Goal: Task Accomplishment & Management: Use online tool/utility

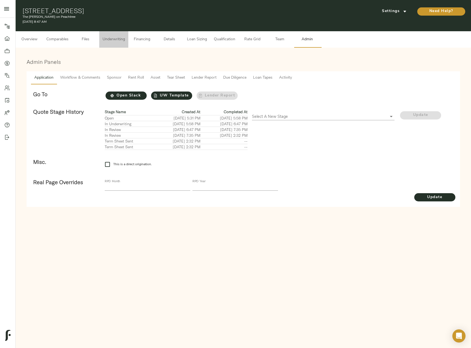
click at [115, 41] on span "Underwriting" at bounding box center [114, 39] width 22 height 7
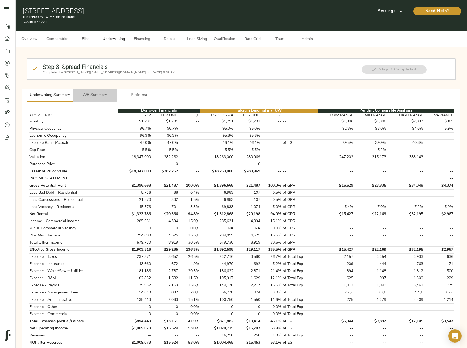
click at [96, 93] on span "A/B Summary" at bounding box center [94, 95] width 37 height 7
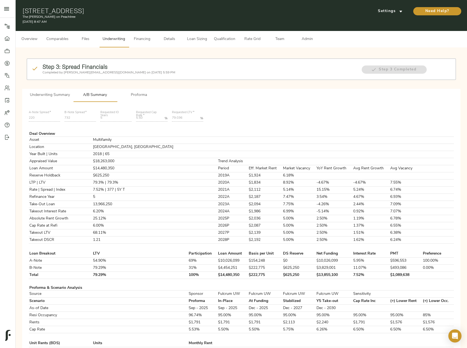
click at [206, 38] on span "Loan Sizing" at bounding box center [196, 39] width 21 height 7
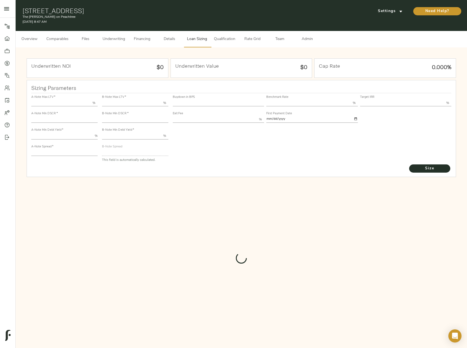
type input "55.000"
type input "1.4"
type input "10.00"
type input "220"
type input "80.000"
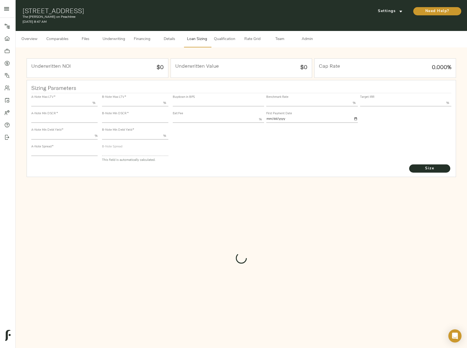
type input "1.033"
type input "2.00"
type input "468.74260719543423"
type input "53"
type input "3.75"
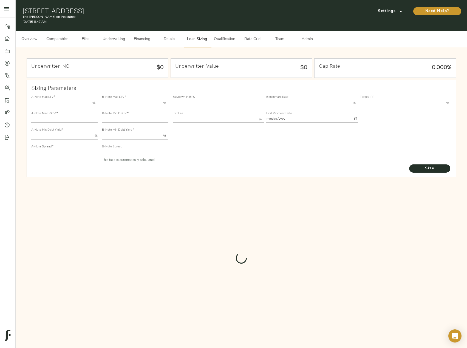
type input "12.00"
type input "1.00"
type input "[DATE]"
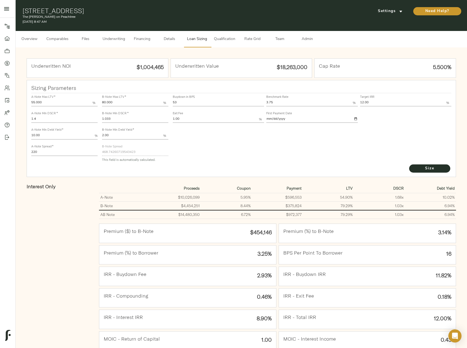
click at [438, 163] on div "Buydown in BPS 53 Benchmark Rate 3.75 % Target IRR 12.00 % Exit Fee 1.00 % Firs…" at bounding box center [311, 128] width 283 height 75
click at [437, 168] on span "Size" at bounding box center [429, 168] width 30 height 7
click at [120, 33] on button "Underwriting" at bounding box center [113, 39] width 29 height 16
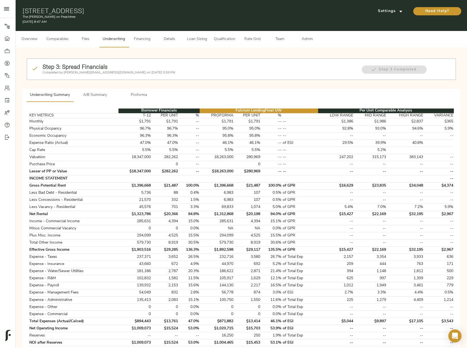
click at [99, 94] on span "A/B Summary" at bounding box center [94, 95] width 37 height 7
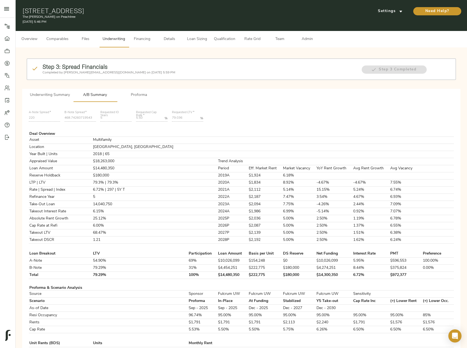
click at [199, 38] on span "Loan Sizing" at bounding box center [196, 39] width 21 height 7
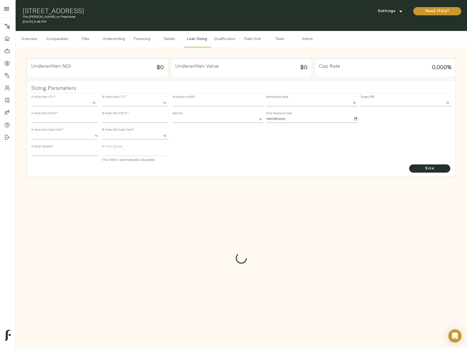
type input "55.000"
type input "1.4"
type input "10.00"
type input "220"
type input "80.000"
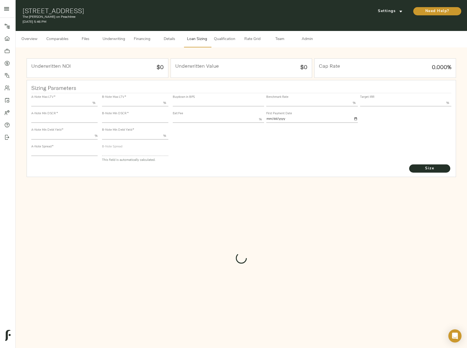
type input "1.033"
type input "2.00"
type input "468.74260719543423"
type input "53"
type input "3.75"
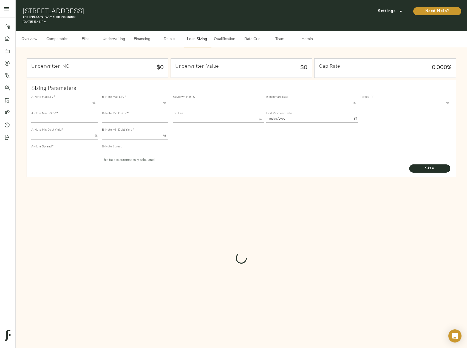
type input "12.00"
type input "1.00"
type input "[DATE]"
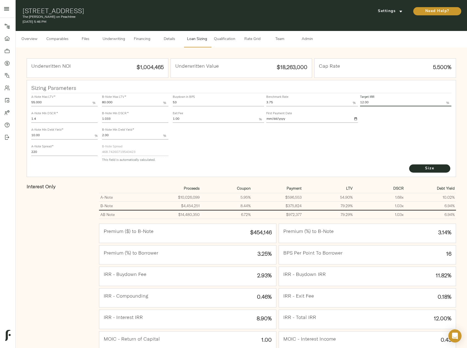
drag, startPoint x: 373, startPoint y: 106, endPoint x: 350, endPoint y: 106, distance: 23.6
click at [350, 106] on div "Buydown in BPS 53 Benchmark Rate 3.75 % Target IRR 12.00 % Exit Fee 1.00 % Firs…" at bounding box center [312, 108] width 281 height 33
type input "13.00"
click at [409, 164] on button "Size" at bounding box center [429, 168] width 41 height 8
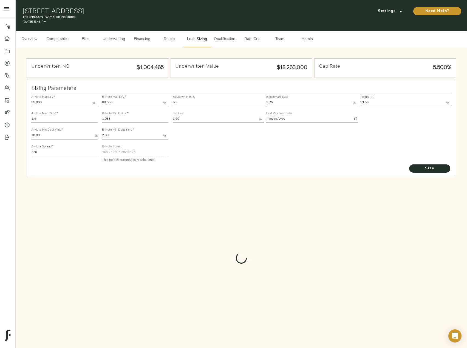
type input "821"
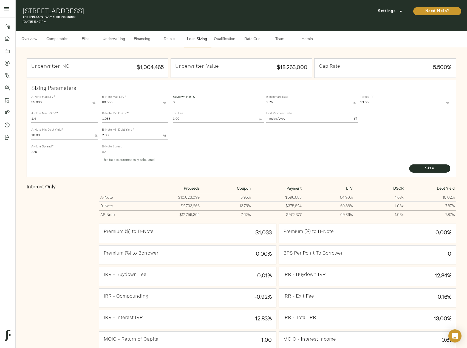
drag, startPoint x: 191, startPoint y: 100, endPoint x: 156, endPoint y: 100, distance: 34.8
click at [156, 100] on div "A-Note Max LTV   * 55.000 % A-Note Min DSCR   * 1.4 A-Note Min Debt Yield   * 1…" at bounding box center [241, 128] width 425 height 75
type input "53"
click at [409, 164] on button "Size" at bounding box center [429, 168] width 41 height 8
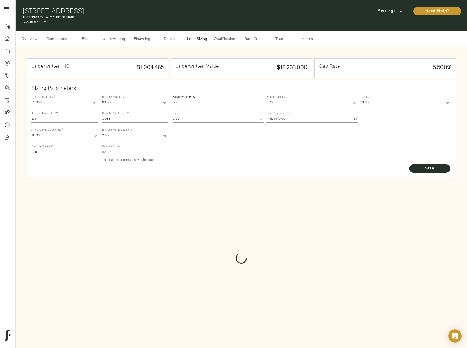
type input "528.293556565069"
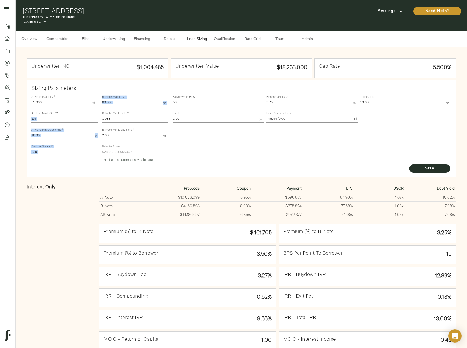
drag, startPoint x: 113, startPoint y: 116, endPoint x: 94, endPoint y: 116, distance: 19.5
click at [94, 116] on div "A-Note Max LTV   * 55.000 % A-Note Min DSCR   * 1.4 A-Note Min Debt Yield   * 1…" at bounding box center [241, 128] width 425 height 75
click at [112, 121] on input "1.033" at bounding box center [135, 119] width 66 height 7
drag, startPoint x: 120, startPoint y: 120, endPoint x: 92, endPoint y: 120, distance: 27.4
click at [92, 120] on div "A-Note Max LTV   * 55.000 % A-Note Min DSCR   * 1.4 A-Note Min Debt Yield   * 1…" at bounding box center [241, 128] width 425 height 75
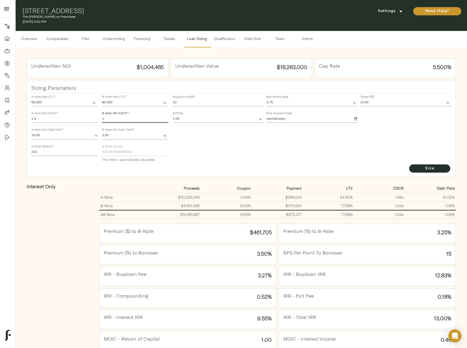
type input "1"
click at [409, 164] on button "Size" at bounding box center [429, 168] width 41 height 8
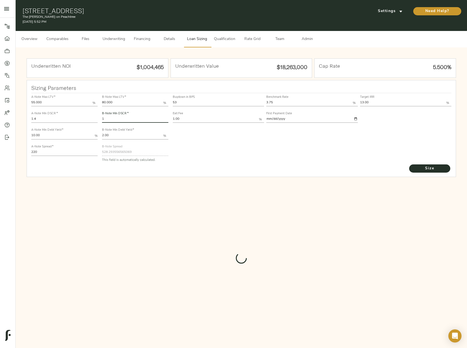
type input "544.5557972683306"
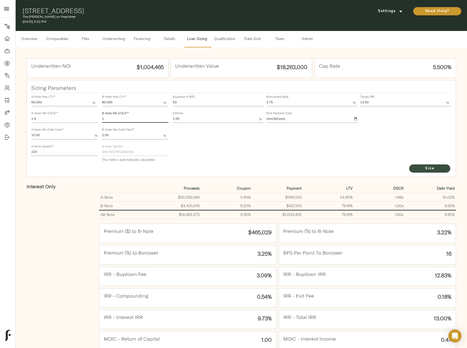
click at [433, 169] on span "Size" at bounding box center [429, 168] width 30 height 7
drag, startPoint x: 169, startPoint y: 100, endPoint x: 166, endPoint y: 99, distance: 3.1
click at [166, 99] on div "A-Note Max LTV   * 55.000 % A-Note Min DSCR   * 1.4 A-Note Min Debt Yield   * 1…" at bounding box center [241, 128] width 425 height 75
type input "0"
click at [409, 164] on button "Size" at bounding box center [429, 168] width 41 height 8
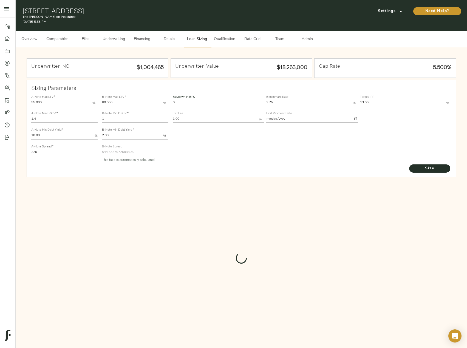
type input "821"
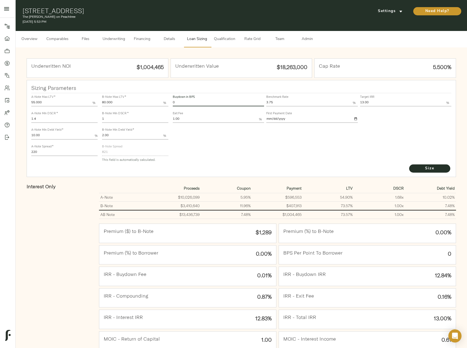
drag, startPoint x: 178, startPoint y: 102, endPoint x: 162, endPoint y: 96, distance: 17.2
click at [162, 96] on div "A-Note Max LTV   * 55.000 % A-Note Min DSCR   * 1.4 A-Note Min Debt Yield   * 1…" at bounding box center [241, 128] width 425 height 75
type input "53"
click at [409, 164] on button "Size" at bounding box center [429, 168] width 41 height 8
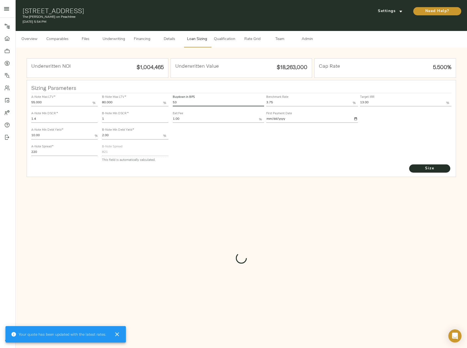
type input "544.5557972683306"
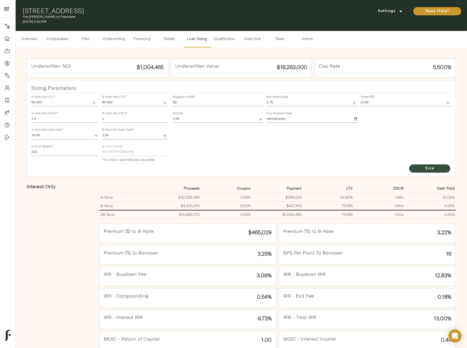
click at [424, 168] on span "Size" at bounding box center [429, 168] width 30 height 7
click at [123, 37] on span "Underwriting" at bounding box center [114, 39] width 22 height 7
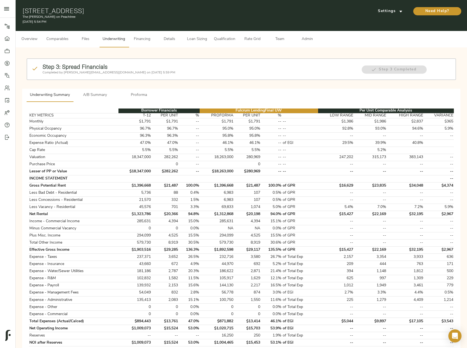
click at [98, 92] on span "A/B Summary" at bounding box center [94, 95] width 37 height 7
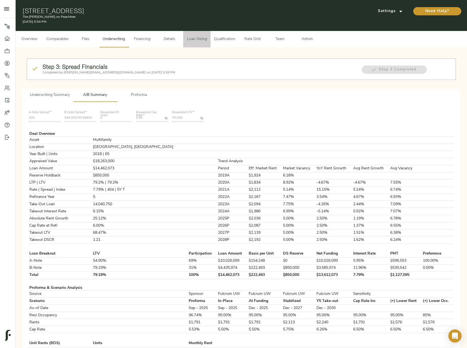
click at [207, 41] on span "Loan Sizing" at bounding box center [196, 39] width 21 height 7
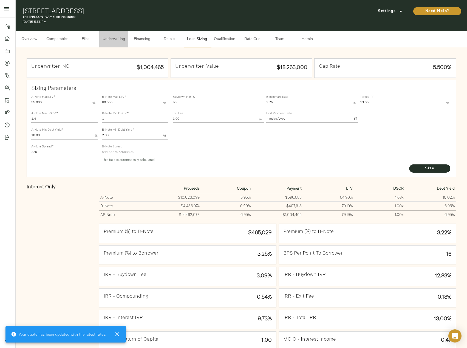
click at [112, 36] on span "Underwriting" at bounding box center [114, 39] width 22 height 7
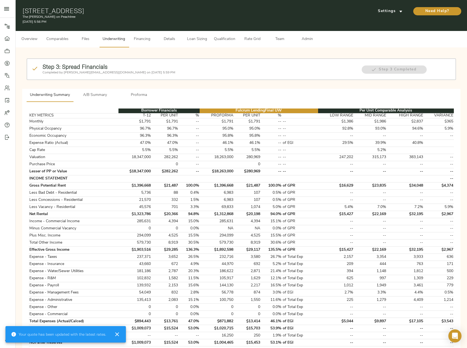
click at [95, 101] on button "A/B Summary" at bounding box center [95, 95] width 44 height 13
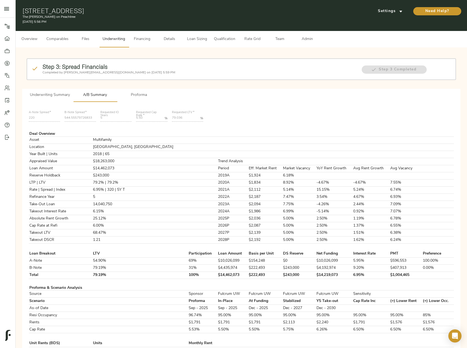
click at [191, 37] on span "Loan Sizing" at bounding box center [196, 39] width 21 height 7
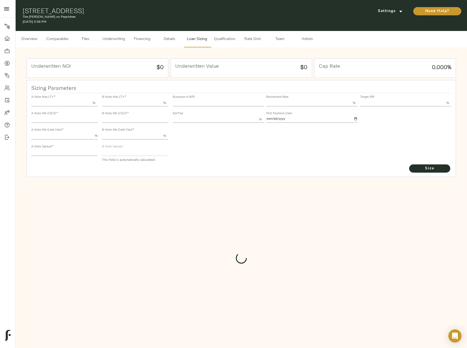
type input "55.000"
type input "1.4"
type input "10.00"
type input "220"
type input "80.000"
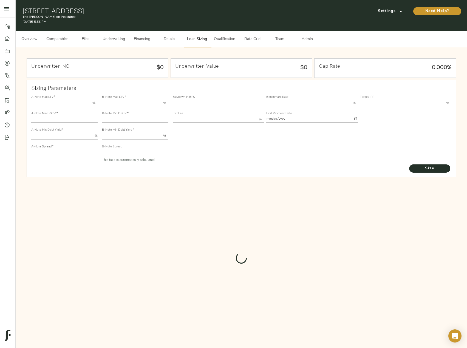
type input "1"
type input "2.00"
type input "544.5557972683306"
type input "53"
type input "3.75"
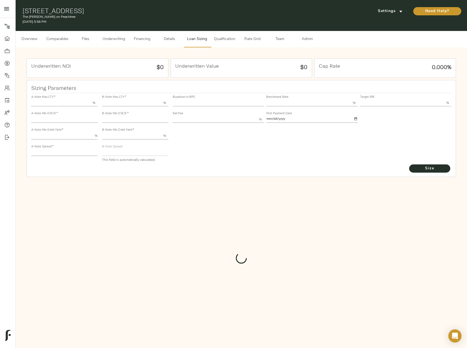
type input "13.00"
type input "1.00"
type input "[DATE]"
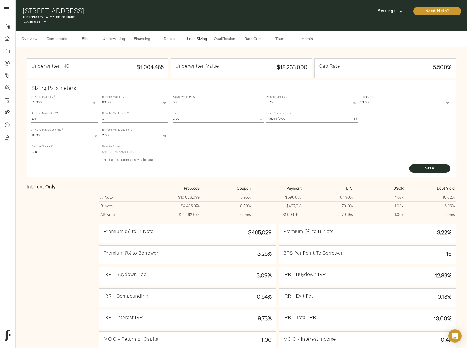
drag, startPoint x: 362, startPoint y: 103, endPoint x: 347, endPoint y: 103, distance: 15.1
click at [347, 103] on div "Buydown in BPS 53 Benchmark Rate 3.75 % Target IRR 13.00 % Exit Fee 1.00 % Firs…" at bounding box center [312, 108] width 281 height 33
type input "12.00"
click at [409, 164] on button "Size" at bounding box center [429, 168] width 41 height 8
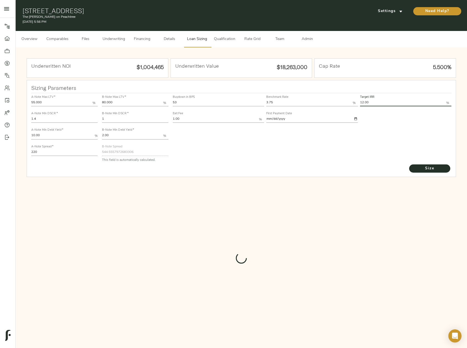
type input "732"
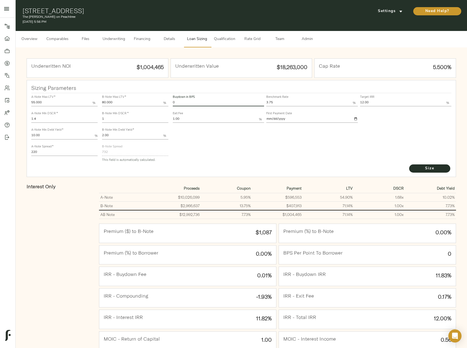
drag, startPoint x: 187, startPoint y: 102, endPoint x: 162, endPoint y: 99, distance: 25.1
click at [162, 99] on div "A-Note Max LTV   * 55.000 % A-Note Min DSCR   * 1.4 A-Note Min Debt Yield   * 1…" at bounding box center [241, 128] width 425 height 75
type input "53"
click at [409, 164] on button "Size" at bounding box center [429, 168] width 41 height 8
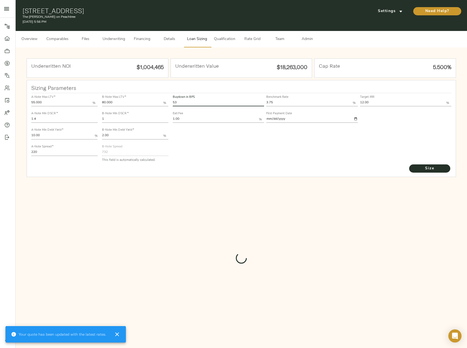
type input "489.6280836108893"
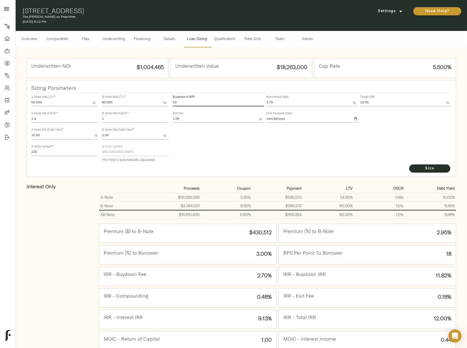
drag, startPoint x: 190, startPoint y: 103, endPoint x: 175, endPoint y: 99, distance: 15.7
click at [175, 100] on input "53" at bounding box center [218, 103] width 91 height 7
click at [204, 143] on div "Buydown in BPS 53 Benchmark Rate 3.75 % Target IRR 12.00 % Exit Fee 1.00 % Firs…" at bounding box center [311, 128] width 283 height 75
drag, startPoint x: 182, startPoint y: 103, endPoint x: 166, endPoint y: 101, distance: 16.1
click at [166, 101] on div "A-Note Max LTV   * 55.000 % A-Note Min DSCR   * 1.4 A-Note Min Debt Yield   * 1…" at bounding box center [241, 128] width 425 height 75
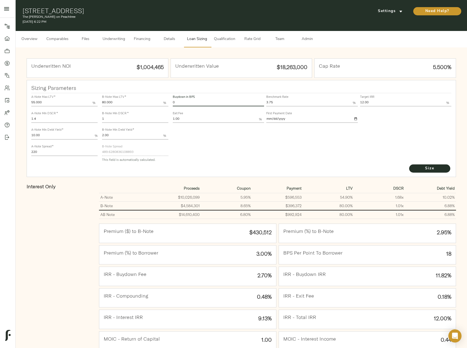
type input "0"
click at [409, 164] on button "Size" at bounding box center [429, 168] width 41 height 8
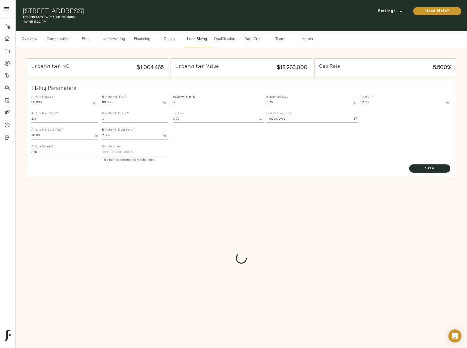
type input "732"
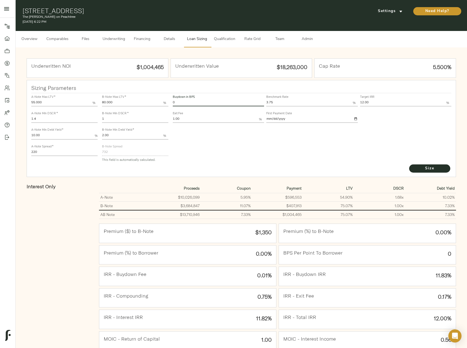
drag, startPoint x: 181, startPoint y: 104, endPoint x: 161, endPoint y: 97, distance: 20.5
click at [161, 97] on div "A-Note Max LTV   * 55.000 % A-Note Min DSCR   * 1.4 A-Note Min Debt Yield   * 1…" at bounding box center [241, 128] width 425 height 75
type input "53"
click at [409, 164] on button "Size" at bounding box center [429, 168] width 41 height 8
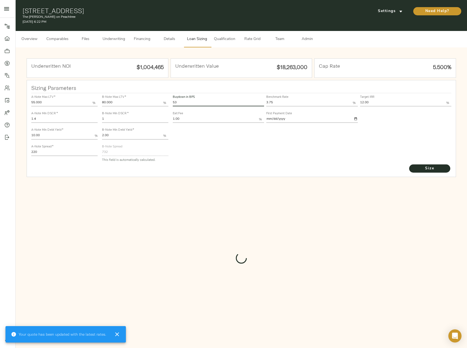
type input "489.6280836108893"
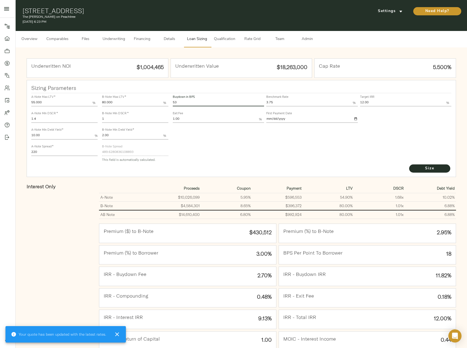
drag, startPoint x: 186, startPoint y: 104, endPoint x: 175, endPoint y: 97, distance: 13.7
click at [175, 97] on div "Buydown in BPS 53" at bounding box center [218, 100] width 91 height 11
click at [187, 103] on input "53" at bounding box center [218, 103] width 91 height 7
drag, startPoint x: 186, startPoint y: 103, endPoint x: 164, endPoint y: 95, distance: 23.8
click at [164, 95] on div "A-Note Max LTV   * 55.000 % A-Note Min DSCR   * 1.4 A-Note Min Debt Yield   * 1…" at bounding box center [241, 128] width 425 height 75
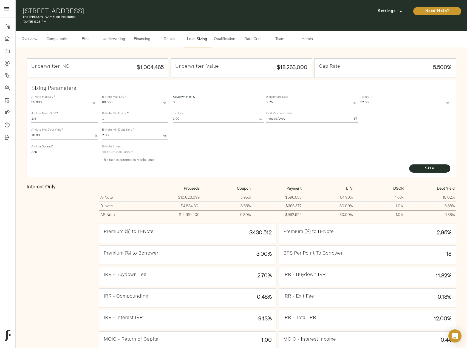
type input "0"
click at [409, 164] on button "Size" at bounding box center [429, 168] width 41 height 8
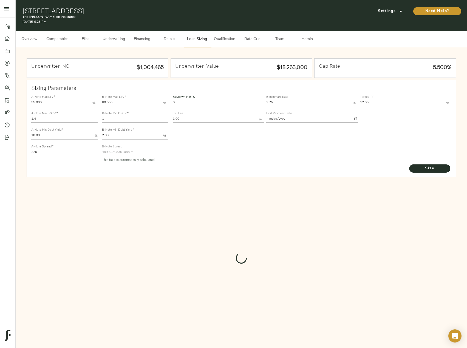
type input "732"
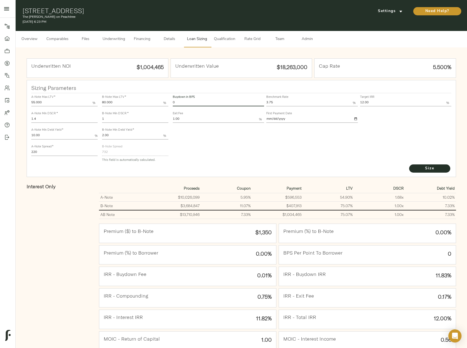
drag, startPoint x: 157, startPoint y: 99, endPoint x: 154, endPoint y: 99, distance: 2.8
click at [154, 99] on div "A-Note Max LTV   * 55.000 % A-Note Min DSCR   * 1.4 A-Note Min Debt Yield   * 1…" at bounding box center [241, 128] width 425 height 75
type input "53"
click at [409, 164] on button "Size" at bounding box center [429, 168] width 41 height 8
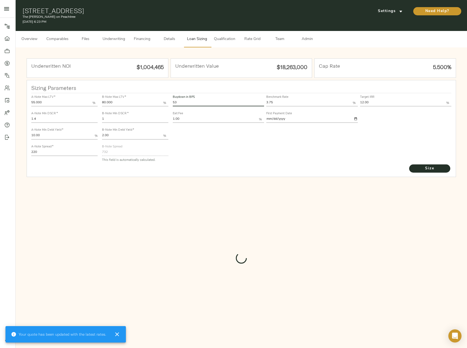
type input "489.6280836108893"
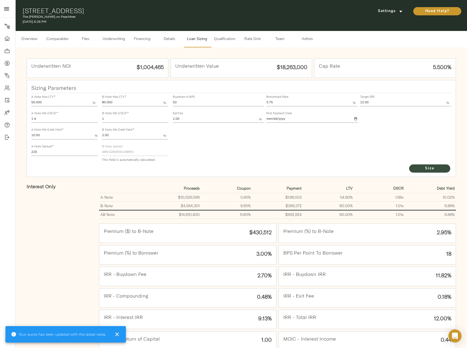
click at [431, 167] on span "Size" at bounding box center [429, 168] width 30 height 7
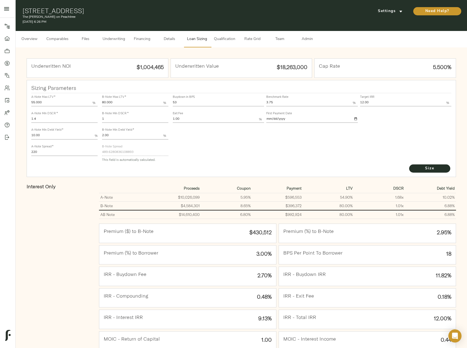
click at [108, 39] on span "Underwriting" at bounding box center [114, 39] width 22 height 7
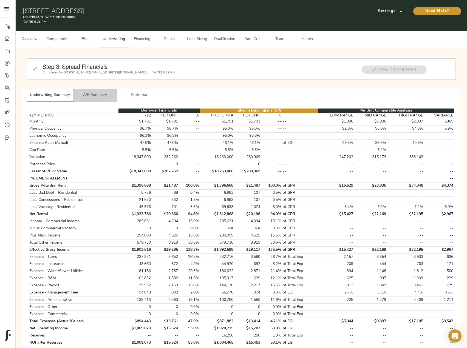
click at [102, 96] on span "A/B Summary" at bounding box center [94, 95] width 37 height 7
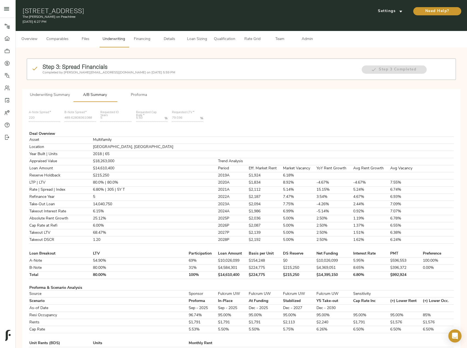
click at [193, 38] on span "Loan Sizing" at bounding box center [196, 39] width 21 height 7
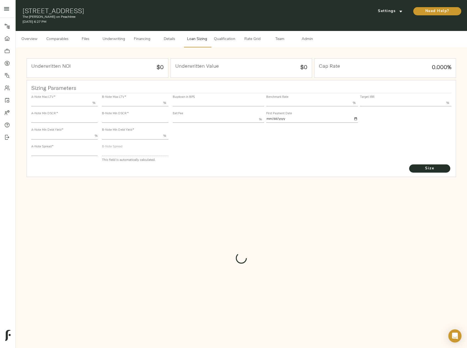
type input "55.000"
type input "1.4"
type input "10.00"
type input "220"
type input "80.000"
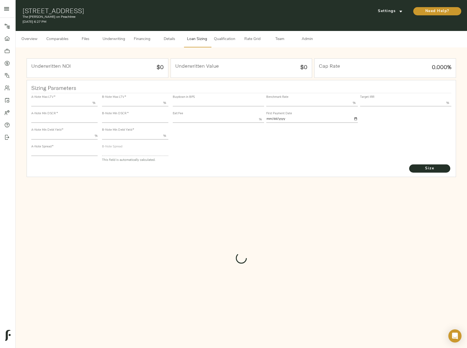
type input "1"
type input "2.00"
type input "489.6280836108893"
type input "53"
type input "3.75"
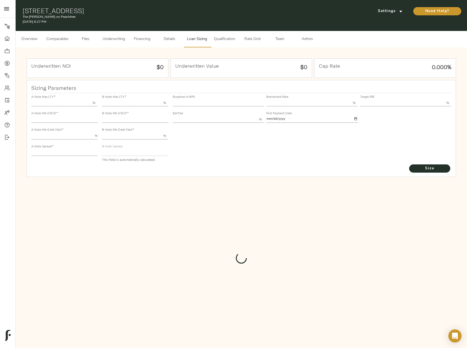
type input "12.00"
type input "1.00"
type input "[DATE]"
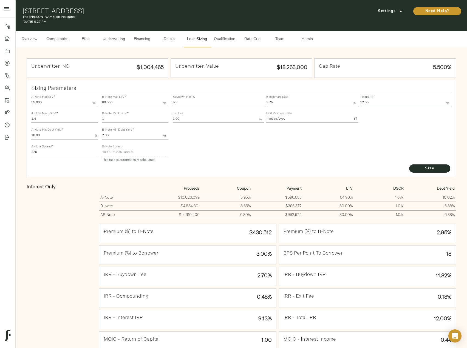
drag, startPoint x: 397, startPoint y: 100, endPoint x: 338, endPoint y: 98, distance: 58.1
click at [339, 99] on div "Buydown in BPS 53 Benchmark Rate 3.75 % Target IRR 12.00 % Exit Fee 1.00 % Firs…" at bounding box center [312, 108] width 281 height 33
type input "3"
type input "13.00"
click at [425, 172] on button "Size" at bounding box center [429, 168] width 41 height 8
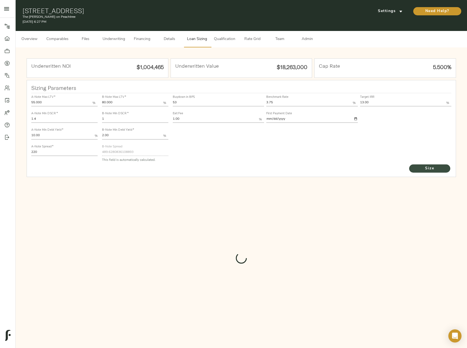
type input "821"
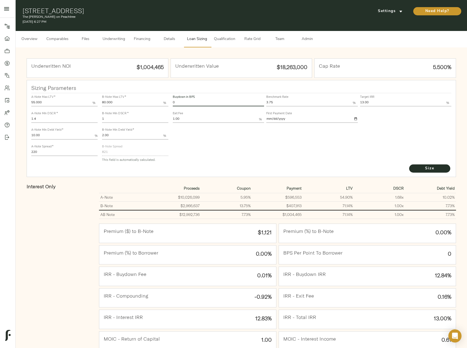
drag, startPoint x: 190, startPoint y: 104, endPoint x: 149, endPoint y: 100, distance: 41.0
click at [150, 100] on div "A-Note Max LTV   * 55.000 % A-Note Min DSCR   * 1.4 A-Note Min Debt Yield   * 1…" at bounding box center [241, 128] width 425 height 75
type input "53"
click at [409, 164] on button "Size" at bounding box center [429, 168] width 41 height 8
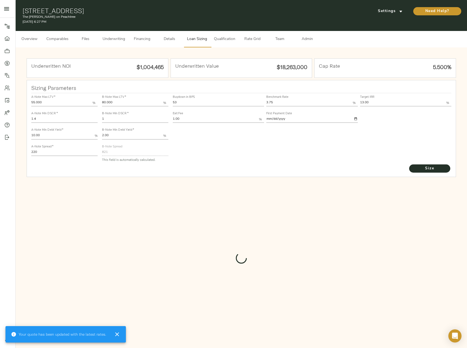
type input "544.5557972683306"
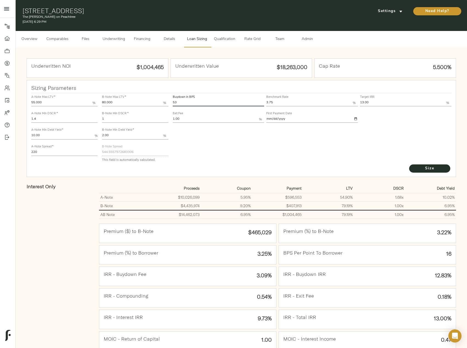
drag, startPoint x: 183, startPoint y: 104, endPoint x: 168, endPoint y: 103, distance: 15.4
click at [164, 100] on div "A-Note Max LTV   * 55.000 % A-Note Min DSCR   * 1.4 A-Note Min Debt Yield   * 1…" at bounding box center [241, 128] width 425 height 75
type input "0"
click at [409, 164] on button "Size" at bounding box center [429, 168] width 41 height 8
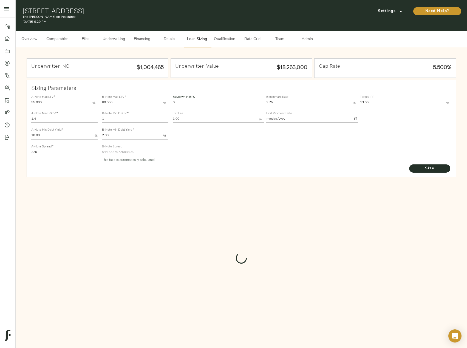
type input "821"
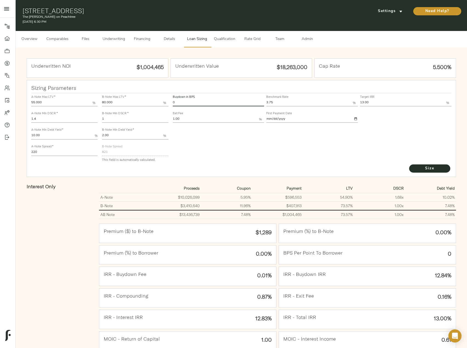
drag, startPoint x: 185, startPoint y: 103, endPoint x: 167, endPoint y: 96, distance: 18.8
click at [165, 96] on div "A-Note Max LTV   * 55.000 % A-Note Min DSCR   * 1.4 A-Note Min Debt Yield   * 1…" at bounding box center [241, 128] width 425 height 75
type input "53"
click at [409, 164] on button "Size" at bounding box center [429, 168] width 41 height 8
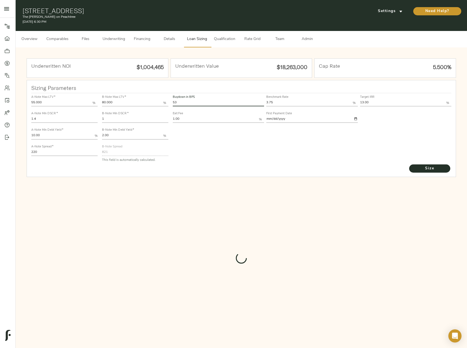
type input "544.5557972683306"
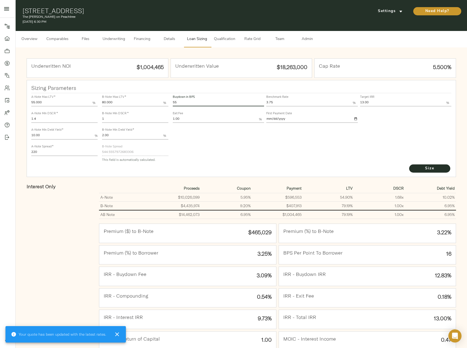
type input "56"
drag, startPoint x: 199, startPoint y: 213, endPoint x: 178, endPoint y: 213, distance: 20.8
click at [178, 213] on td "$14,462,073" at bounding box center [175, 214] width 51 height 9
copy td "$14,462,073"
click at [440, 167] on span "Size" at bounding box center [429, 168] width 30 height 7
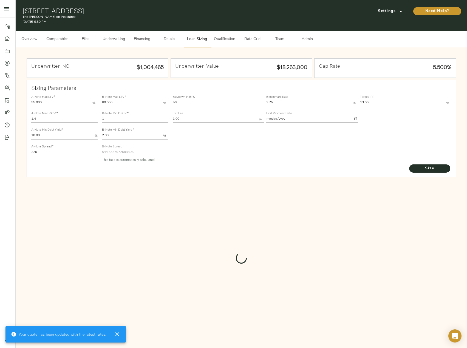
type input "531.7319830793629"
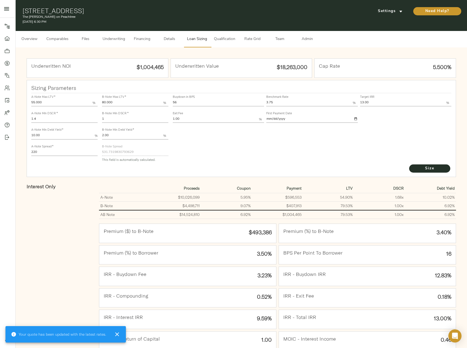
click at [190, 103] on input "56" at bounding box center [218, 103] width 91 height 7
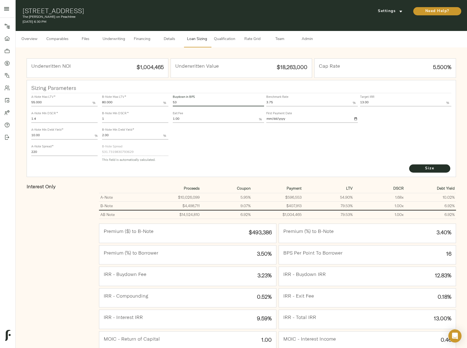
type input "53"
click at [409, 164] on button "Size" at bounding box center [429, 168] width 41 height 8
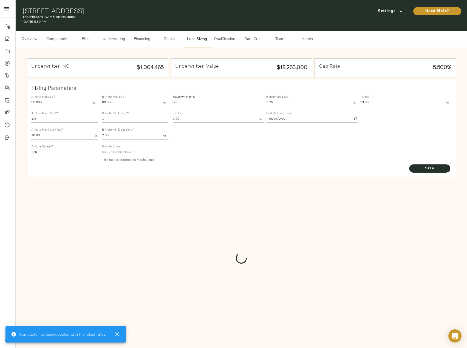
type input "544.5557972683306"
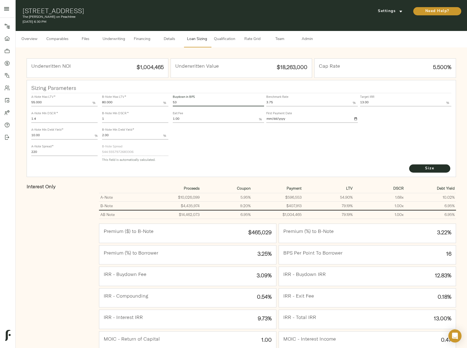
click at [122, 36] on span "Underwriting" at bounding box center [114, 39] width 22 height 7
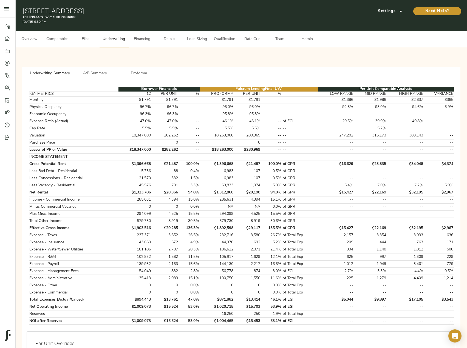
click at [98, 73] on span "A/B Summary" at bounding box center [94, 73] width 37 height 7
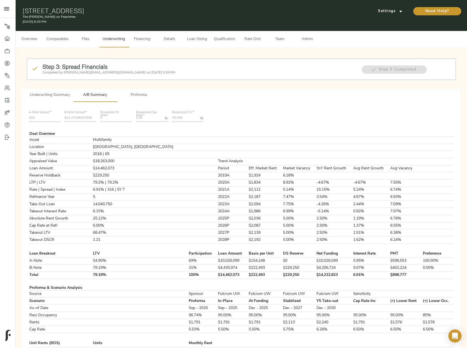
click at [200, 41] on span "Loan Sizing" at bounding box center [196, 39] width 21 height 7
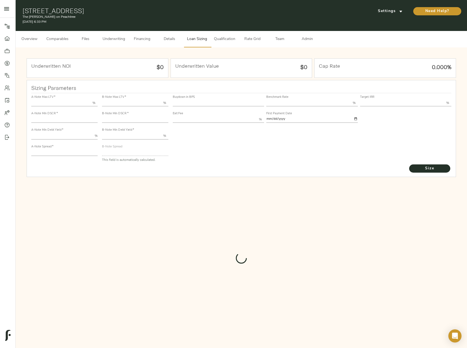
type input "55.000"
type input "1.4"
type input "10.00"
type input "220"
type input "80.000"
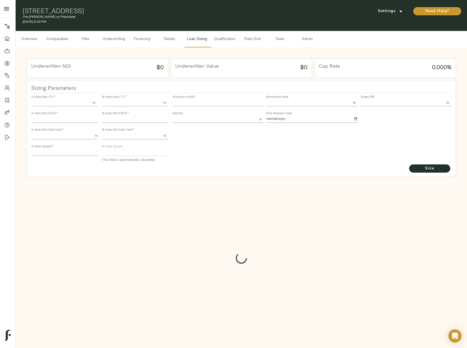
type input "1"
type input "2.00"
type input "544.5557972683306"
type input "53"
type input "3.75"
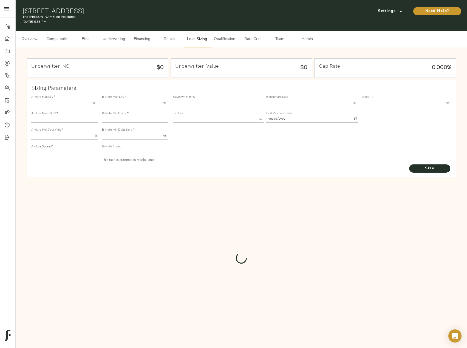
type input "13.00"
type input "1.00"
type input "[DATE]"
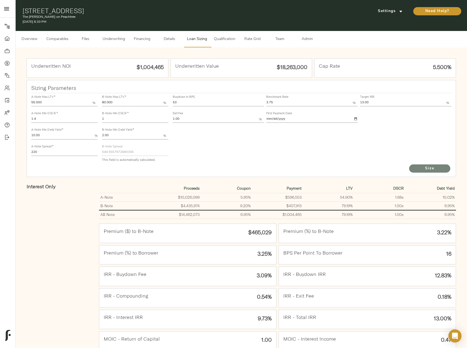
click at [432, 171] on span "Size" at bounding box center [429, 168] width 30 height 7
click at [110, 37] on span "Underwriting" at bounding box center [114, 39] width 22 height 7
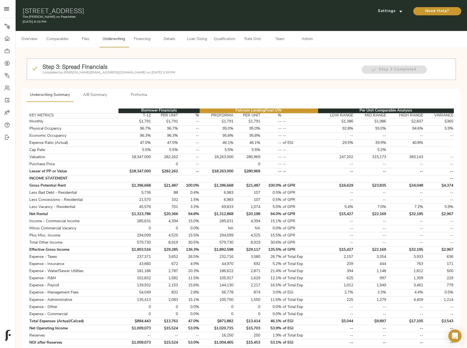
click at [97, 97] on span "A/B Summary" at bounding box center [94, 95] width 37 height 7
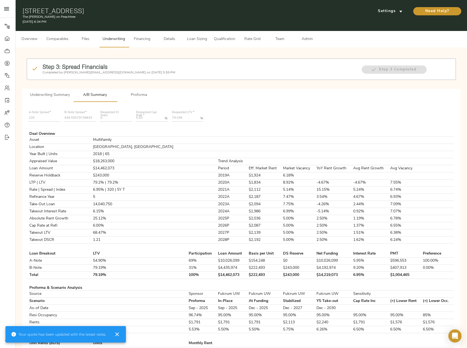
click at [205, 41] on span "Loan Sizing" at bounding box center [196, 39] width 21 height 7
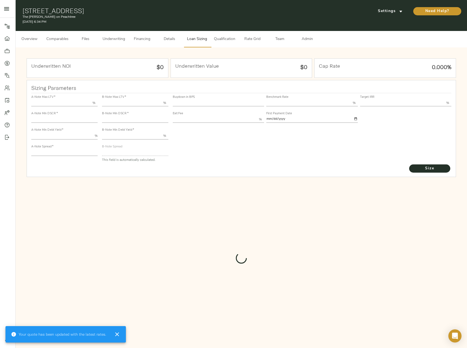
type input "55.000"
type input "1.4"
type input "10.00"
type input "220"
type input "80.000"
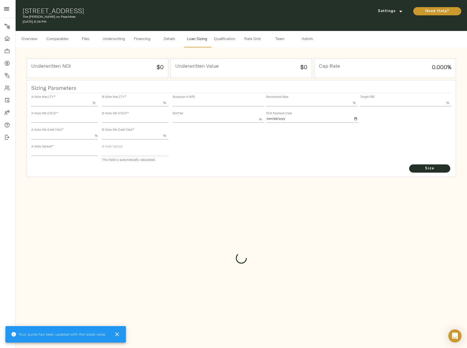
type input "1"
type input "2.00"
type input "544.5557972683306"
type input "53"
type input "3.75"
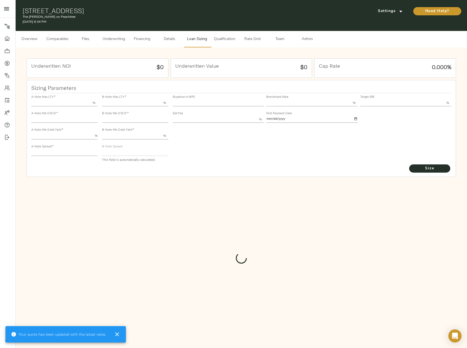
type input "13.00"
type input "1.00"
type input "[DATE]"
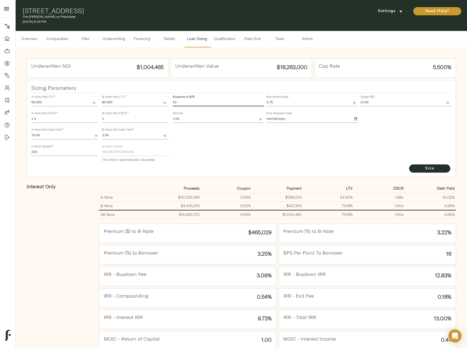
drag, startPoint x: 184, startPoint y: 104, endPoint x: 172, endPoint y: 103, distance: 12.1
click at [173, 103] on input "53" at bounding box center [218, 103] width 91 height 7
type input "60"
click at [409, 164] on button "Size" at bounding box center [429, 168] width 41 height 8
type input "515.0143762155576"
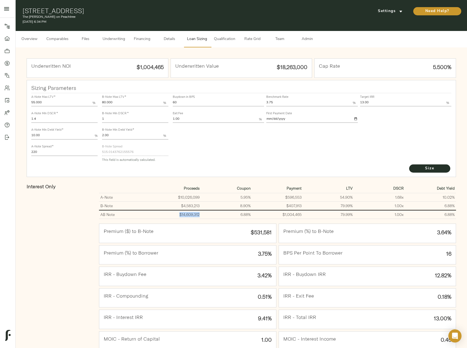
drag, startPoint x: 199, startPoint y: 217, endPoint x: 177, endPoint y: 213, distance: 22.2
click at [177, 213] on td "$14,609,312" at bounding box center [175, 214] width 51 height 9
copy td "$14,609,312"
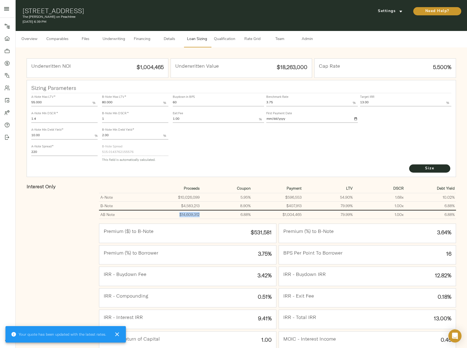
click at [127, 44] on button "Underwriting" at bounding box center [113, 39] width 29 height 16
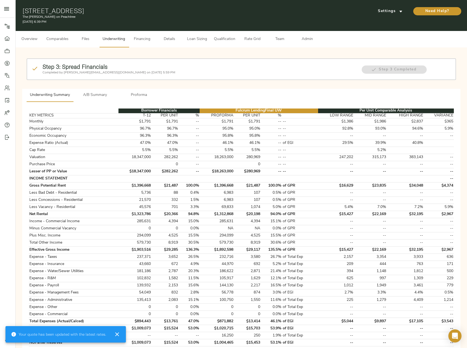
click at [191, 42] on span "Loan Sizing" at bounding box center [196, 39] width 21 height 7
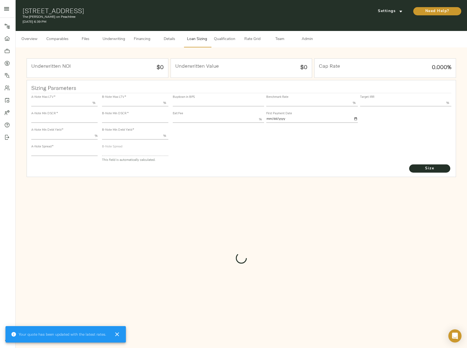
type input "55.000"
type input "1.4"
type input "10.00"
type input "220"
type input "80.000"
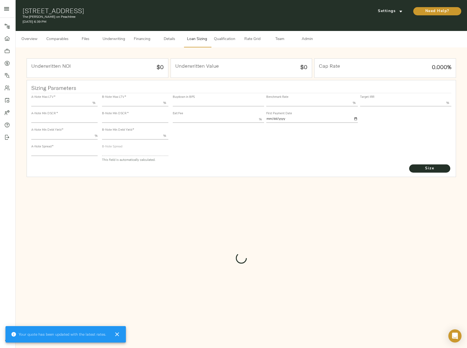
type input "1"
type input "2.00"
type input "515.0143762155576"
type input "60"
type input "3.75"
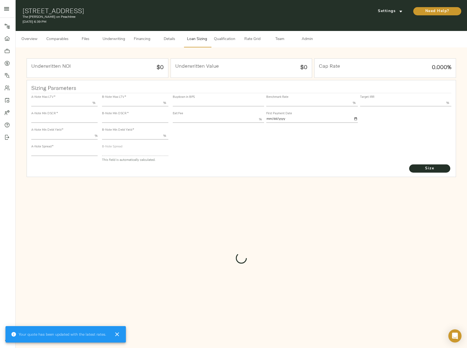
type input "13.00"
type input "1.00"
type input "[DATE]"
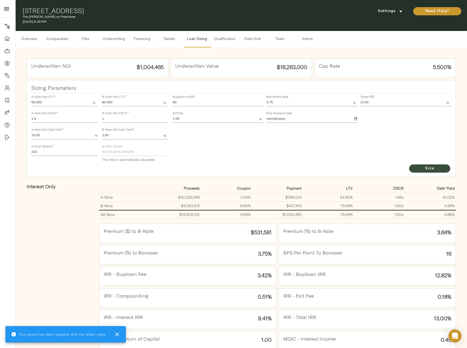
click at [422, 170] on span "Size" at bounding box center [429, 168] width 30 height 7
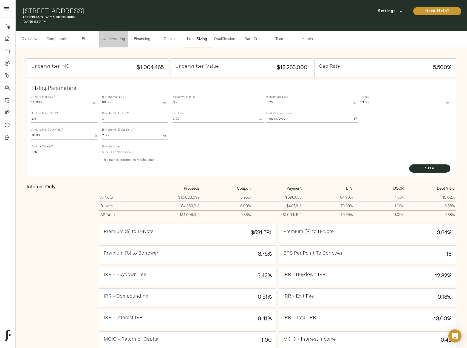
click at [116, 46] on button "Underwriting" at bounding box center [113, 39] width 29 height 16
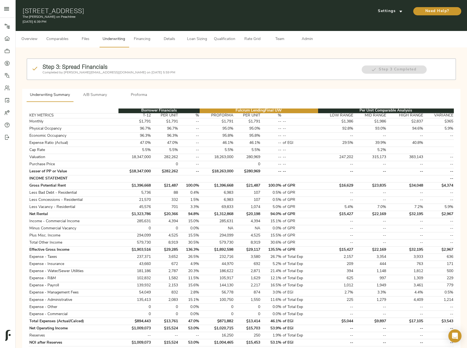
click at [106, 92] on span "A/B Summary" at bounding box center [94, 95] width 37 height 7
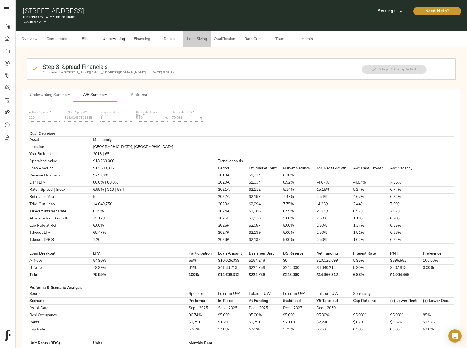
click at [197, 38] on span "Loan Sizing" at bounding box center [196, 39] width 21 height 7
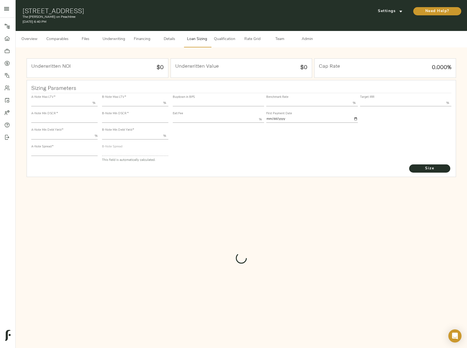
type input "55.000"
type input "1.4"
type input "10.00"
type input "220"
type input "80.000"
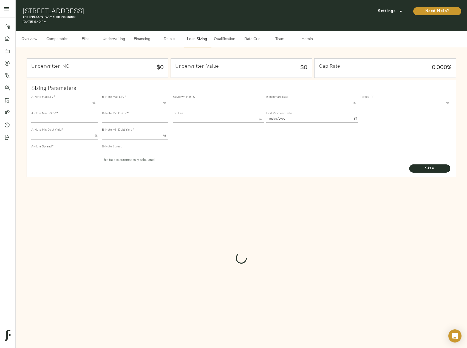
type input "1"
type input "2.00"
type input "515.0143762155576"
type input "60"
type input "3.75"
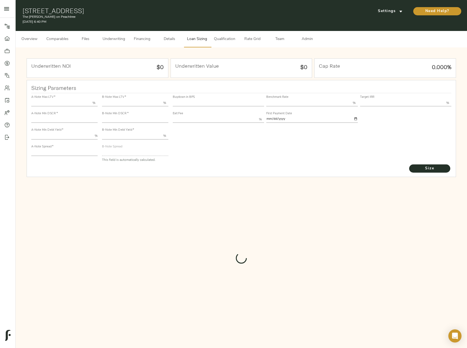
type input "13.00"
type input "1.00"
type input "[DATE]"
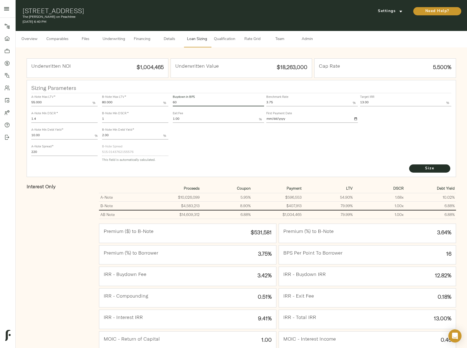
drag, startPoint x: 187, startPoint y: 103, endPoint x: 153, endPoint y: 93, distance: 35.3
click at [154, 93] on div "A-Note Max LTV   * 55.000 % A-Note Min DSCR   * 1.4 A-Note Min Debt Yield   * 1…" at bounding box center [241, 128] width 425 height 75
type input "53"
click at [409, 164] on button "Size" at bounding box center [429, 168] width 41 height 8
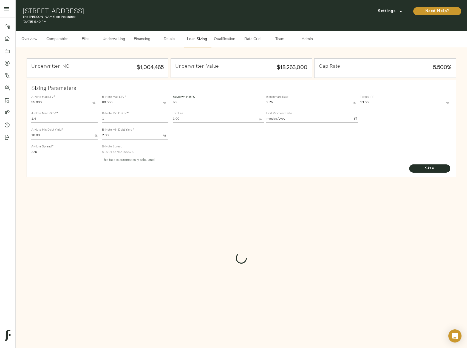
type input "544.5557972683306"
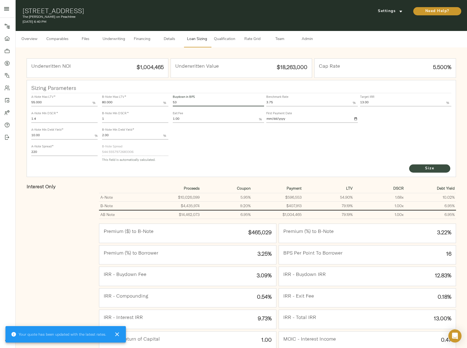
click at [426, 167] on span "Size" at bounding box center [429, 168] width 30 height 7
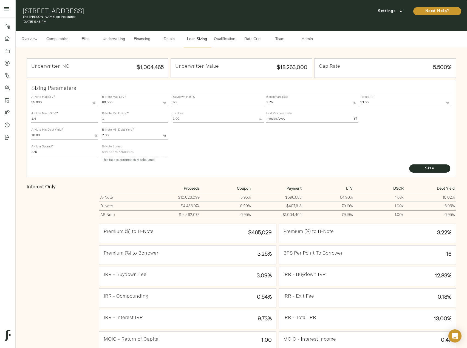
click at [119, 43] on button "Underwriting" at bounding box center [113, 39] width 29 height 16
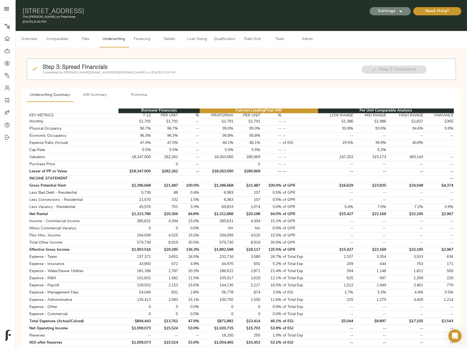
click at [401, 12] on icon "submit" at bounding box center [400, 12] width 3 height 2
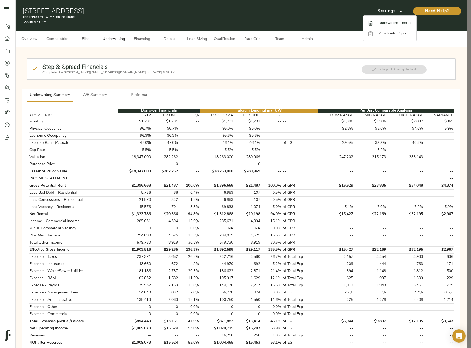
click at [398, 23] on span "Underwriting Template" at bounding box center [395, 23] width 33 height 5
drag, startPoint x: 23, startPoint y: 11, endPoint x: 140, endPoint y: 11, distance: 117.6
click at [140, 11] on div at bounding box center [235, 174] width 471 height 348
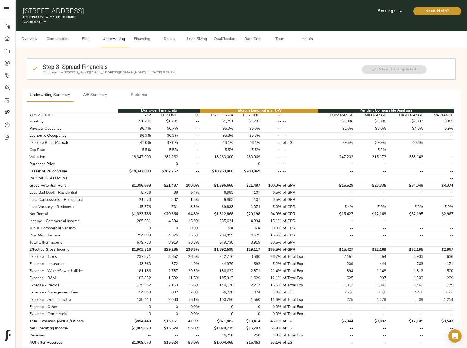
drag, startPoint x: 146, startPoint y: 11, endPoint x: 129, endPoint y: 14, distance: 16.7
click at [123, 11] on body "The [PERSON_NAME] on Peachtree - [STREET_ADDRESS] Pipeline Dashboard Portfolio …" at bounding box center [233, 262] width 467 height 524
click at [140, 13] on h1 "[STREET_ADDRESS]" at bounding box center [168, 11] width 292 height 8
drag, startPoint x: 143, startPoint y: 12, endPoint x: 16, endPoint y: 12, distance: 126.6
click at [16, 12] on div "[STREET_ADDRESS] The [PERSON_NAME] on Peachtree [DATE] 6:43 PM Settings Need He…" at bounding box center [241, 15] width 451 height 31
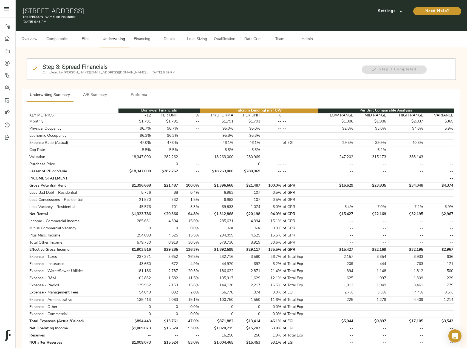
copy h1 "[STREET_ADDRESS]"
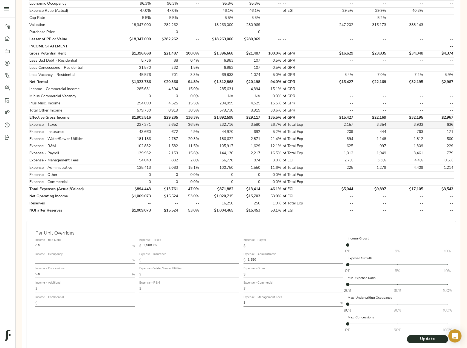
scroll to position [109, 0]
